Goal: Task Accomplishment & Management: Use online tool/utility

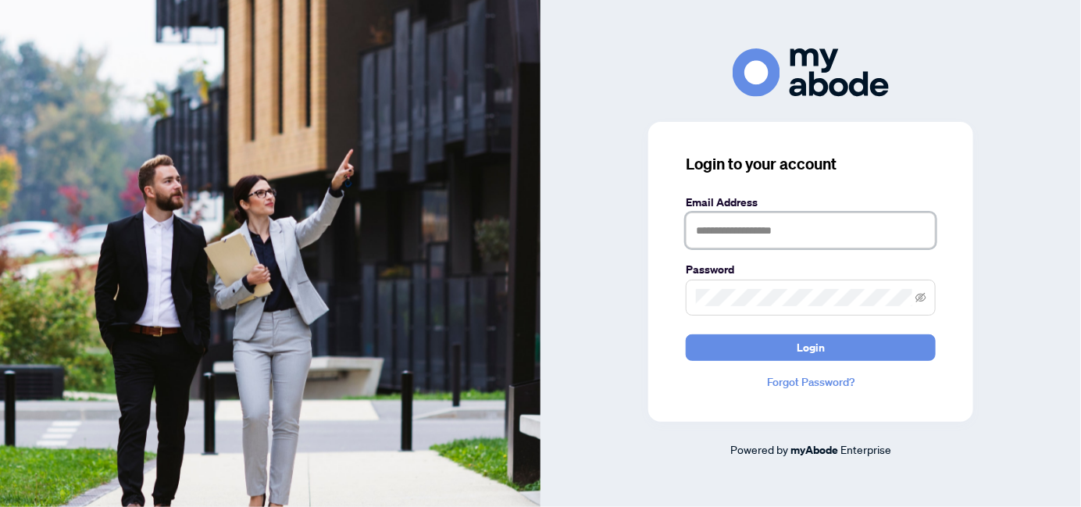
click at [712, 240] on input "text" at bounding box center [811, 230] width 250 height 36
type input "**********"
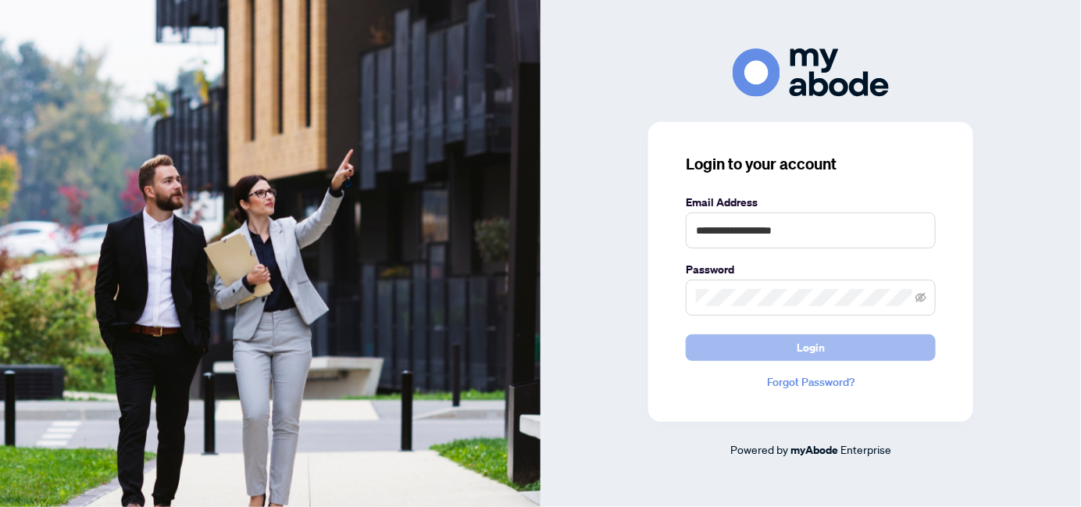
click at [781, 348] on button "Login" at bounding box center [811, 347] width 250 height 27
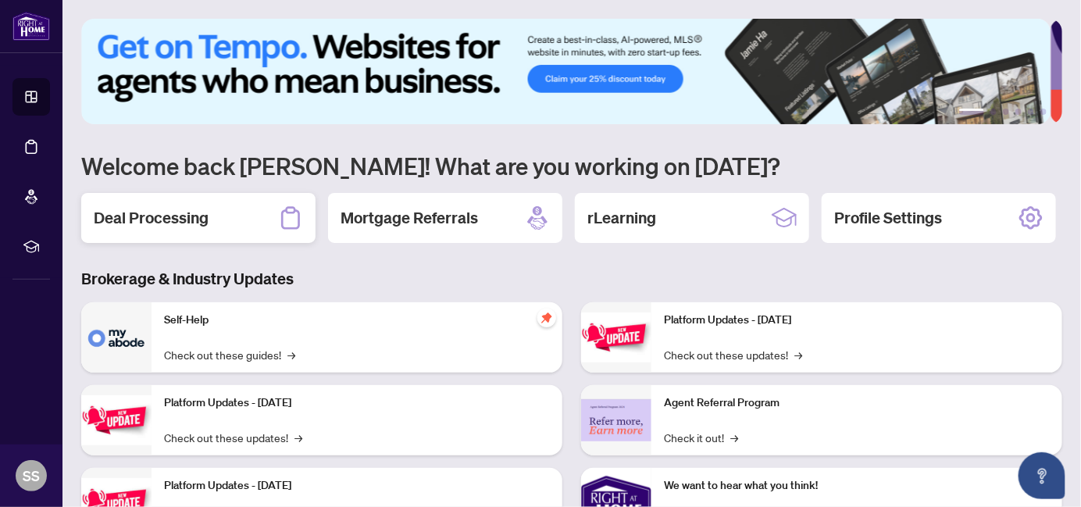
click at [191, 218] on h2 "Deal Processing" at bounding box center [151, 218] width 115 height 22
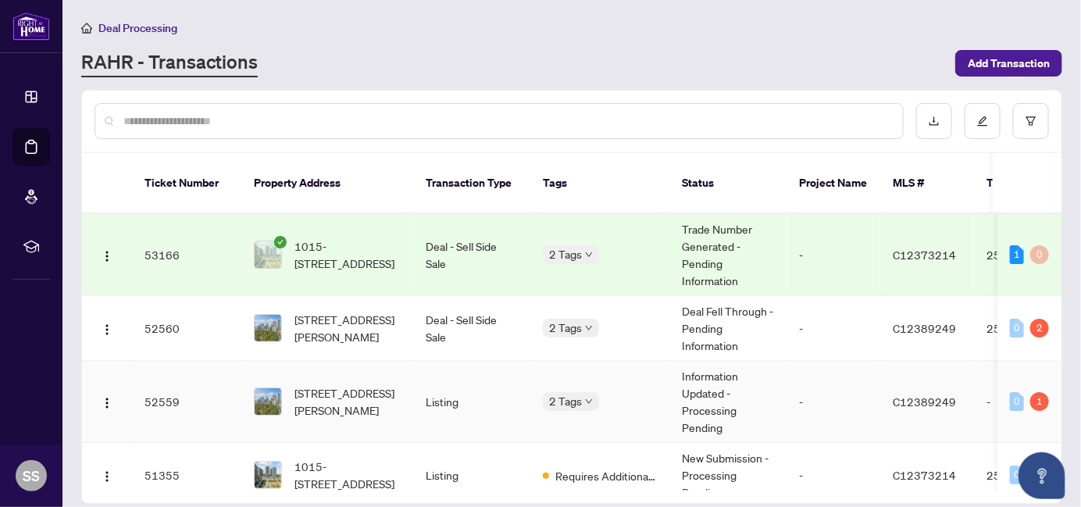
click at [612, 392] on div "2 Tags" at bounding box center [600, 401] width 114 height 18
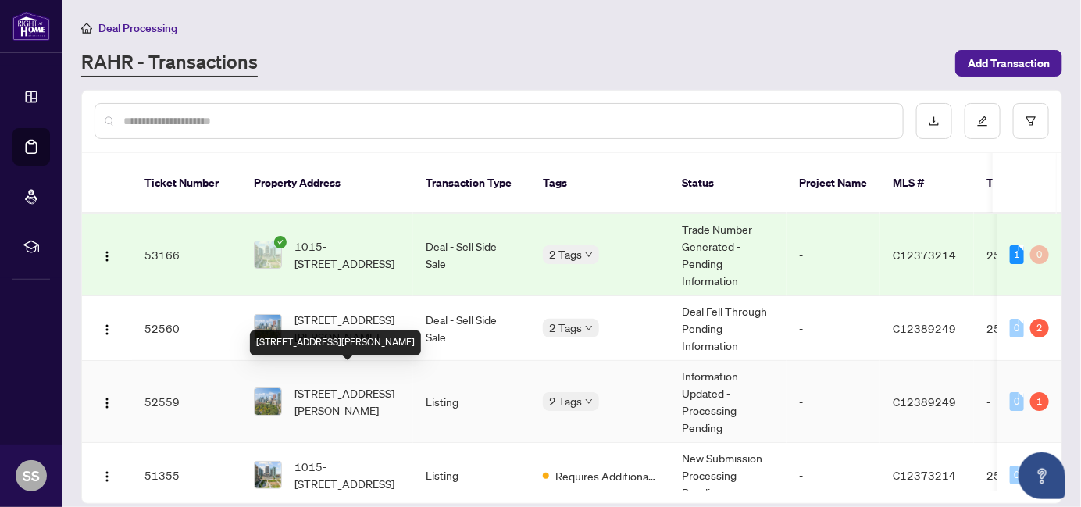
click at [358, 387] on span "[STREET_ADDRESS][PERSON_NAME]" at bounding box center [347, 401] width 106 height 34
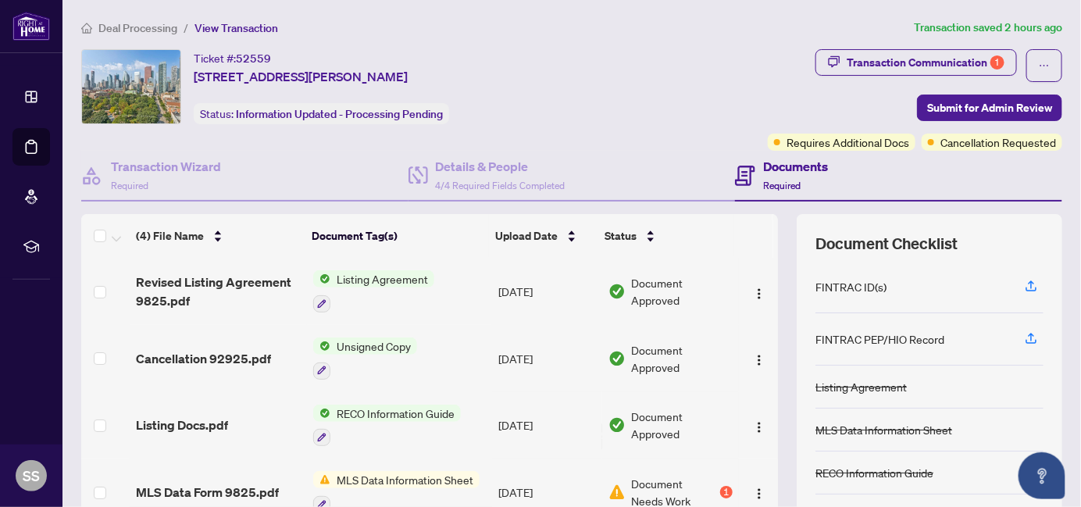
click at [435, 477] on span "MLS Data Information Sheet" at bounding box center [404, 479] width 149 height 17
click at [254, 488] on span "MLS Data Form 9825.pdf" at bounding box center [207, 492] width 143 height 19
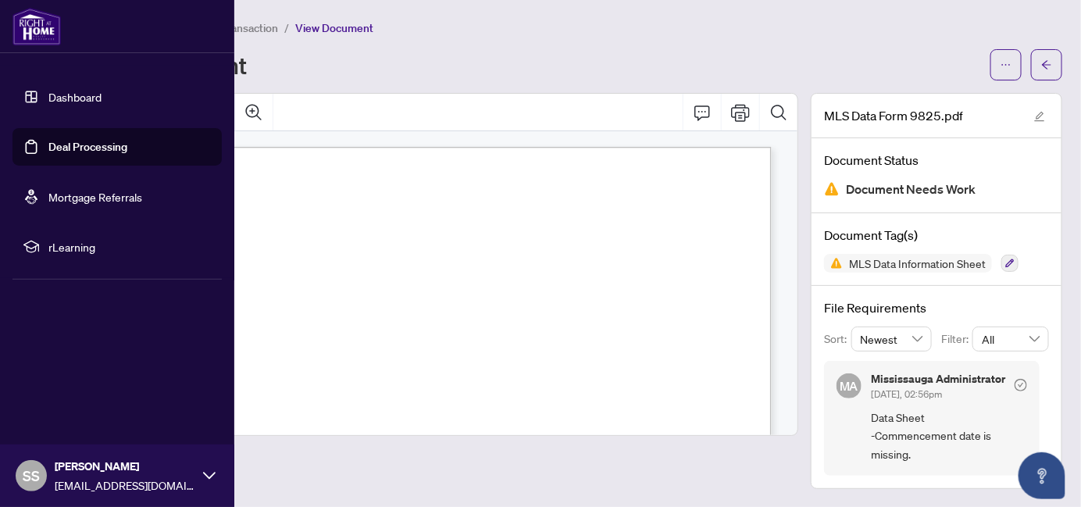
click at [70, 95] on link "Dashboard" at bounding box center [74, 97] width 53 height 14
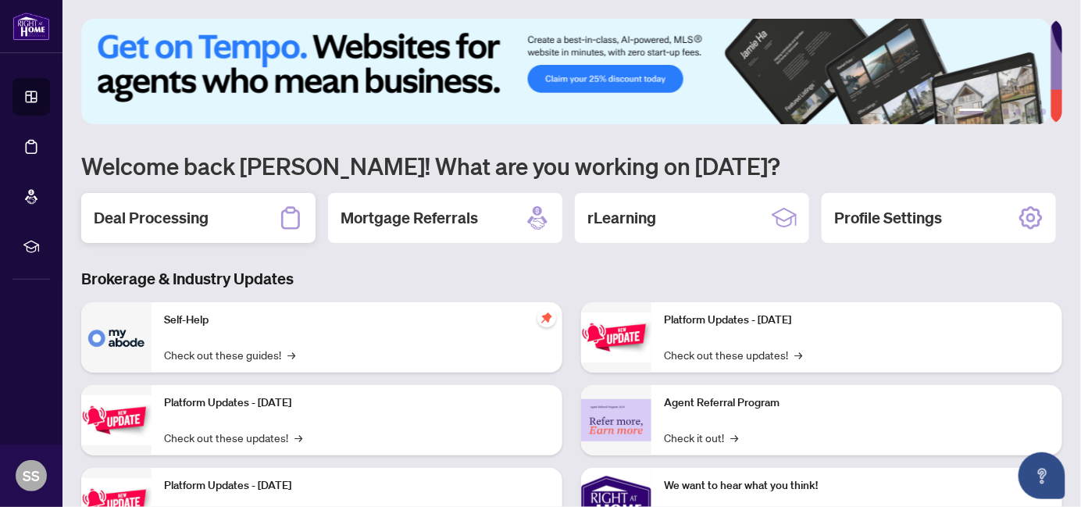
click at [185, 216] on h2 "Deal Processing" at bounding box center [151, 218] width 115 height 22
